Goal: Browse casually

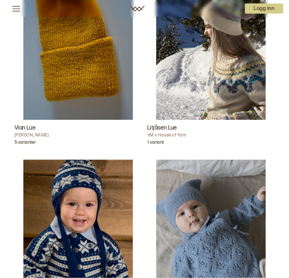
scroll to position [4390, 0]
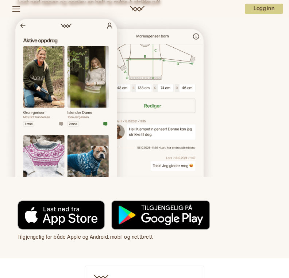
scroll to position [8929, 0]
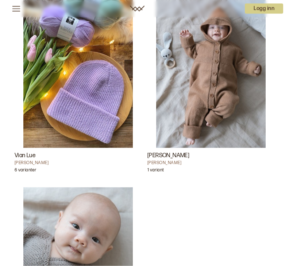
scroll to position [8435, 0]
click at [99, 89] on img "Vian Lue" at bounding box center [77, 66] width 109 height 164
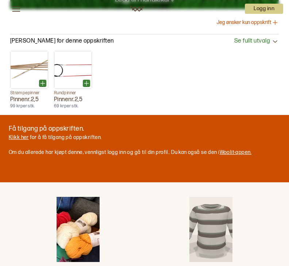
scroll to position [671, 0]
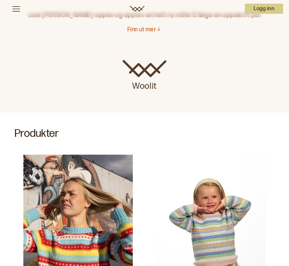
scroll to position [77, 0]
